Goal: Understand process/instructions: Learn how to perform a task or action

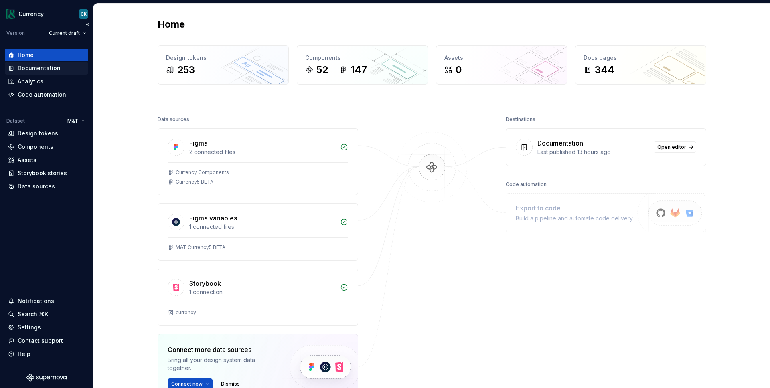
click at [35, 70] on div "Documentation" at bounding box center [39, 68] width 43 height 8
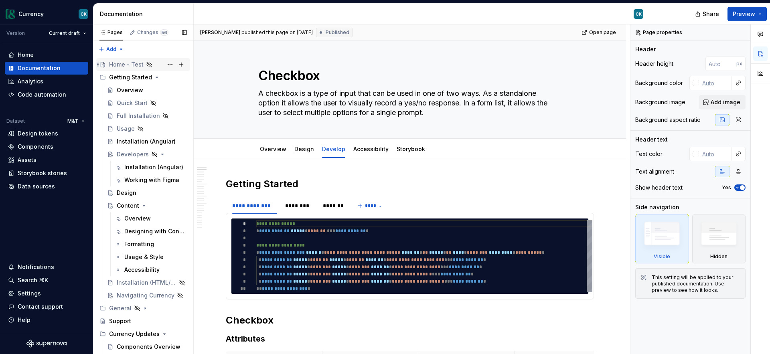
type textarea "*"
